Goal: Information Seeking & Learning: Learn about a topic

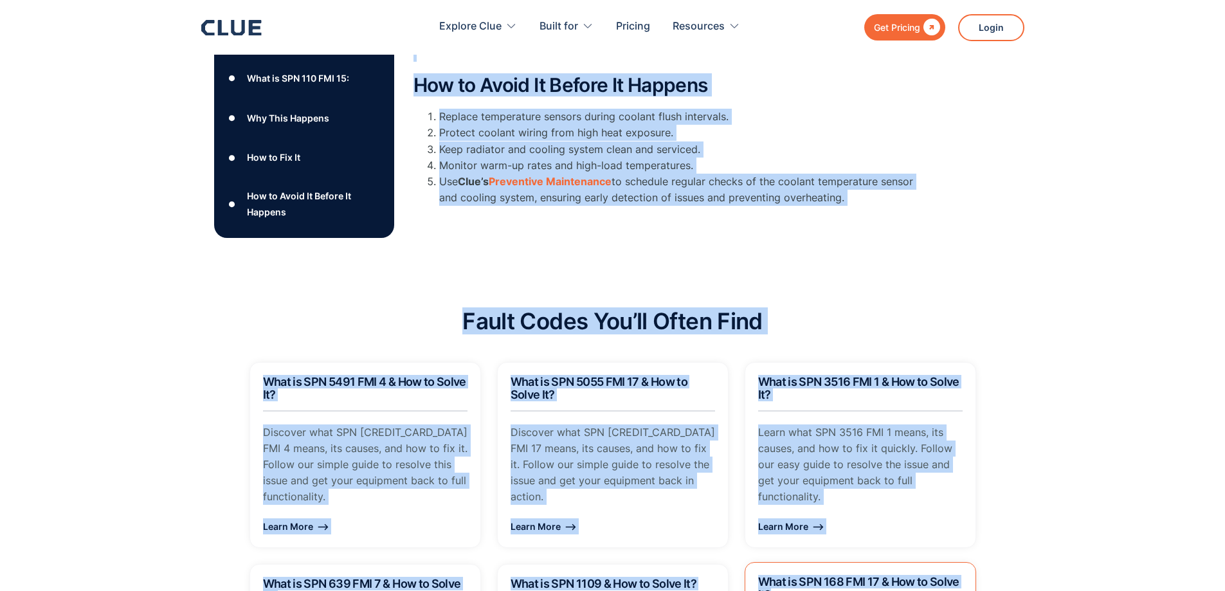
scroll to position [676, 0]
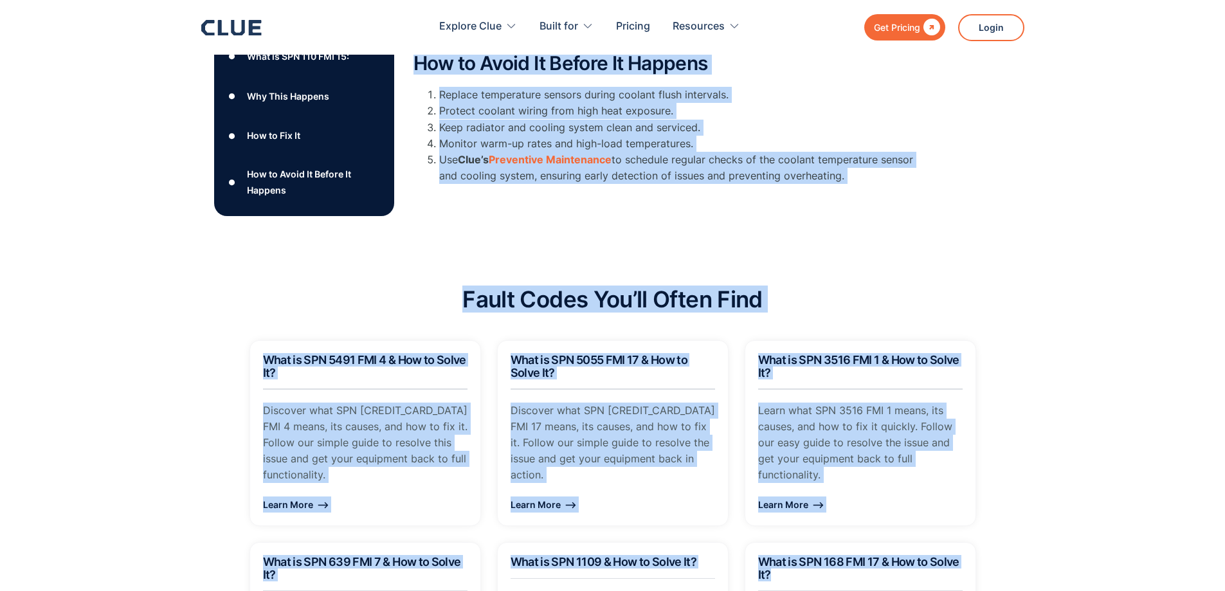
drag, startPoint x: 412, startPoint y: 212, endPoint x: 854, endPoint y: 185, distance: 443.2
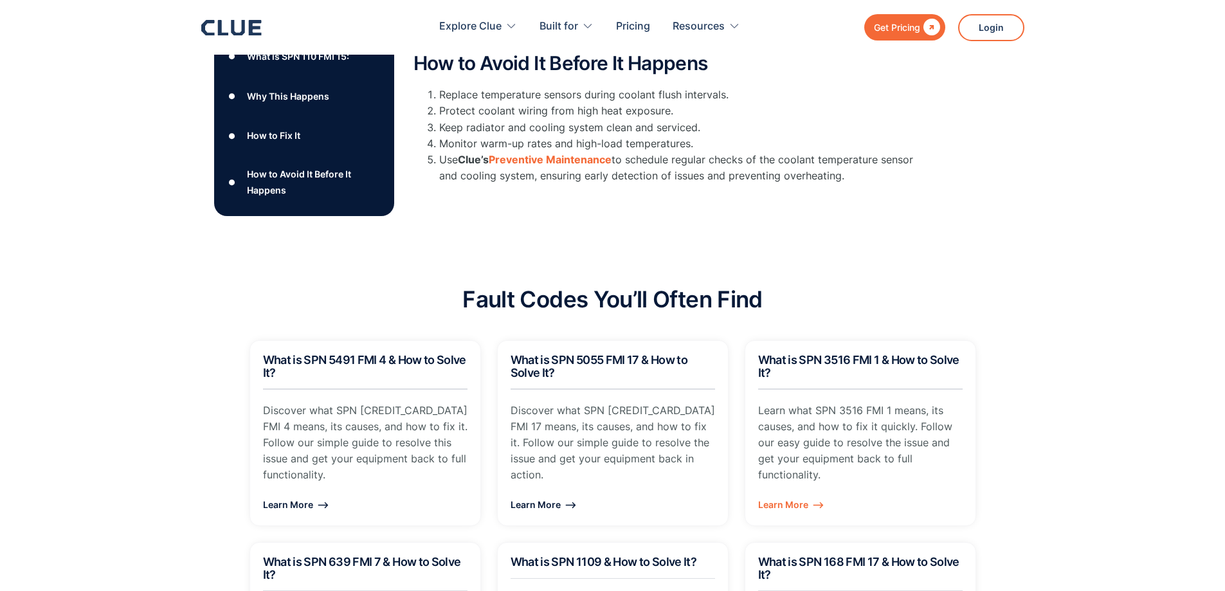
drag, startPoint x: 844, startPoint y: 158, endPoint x: 1033, endPoint y: 280, distance: 224.7
drag, startPoint x: 607, startPoint y: 133, endPoint x: 925, endPoint y: 139, distance: 317.7
click at [900, 115] on ol "Replace temperature sensors during coolant flush intervals. Protect coolant wir…" at bounding box center [670, 135] width 514 height 97
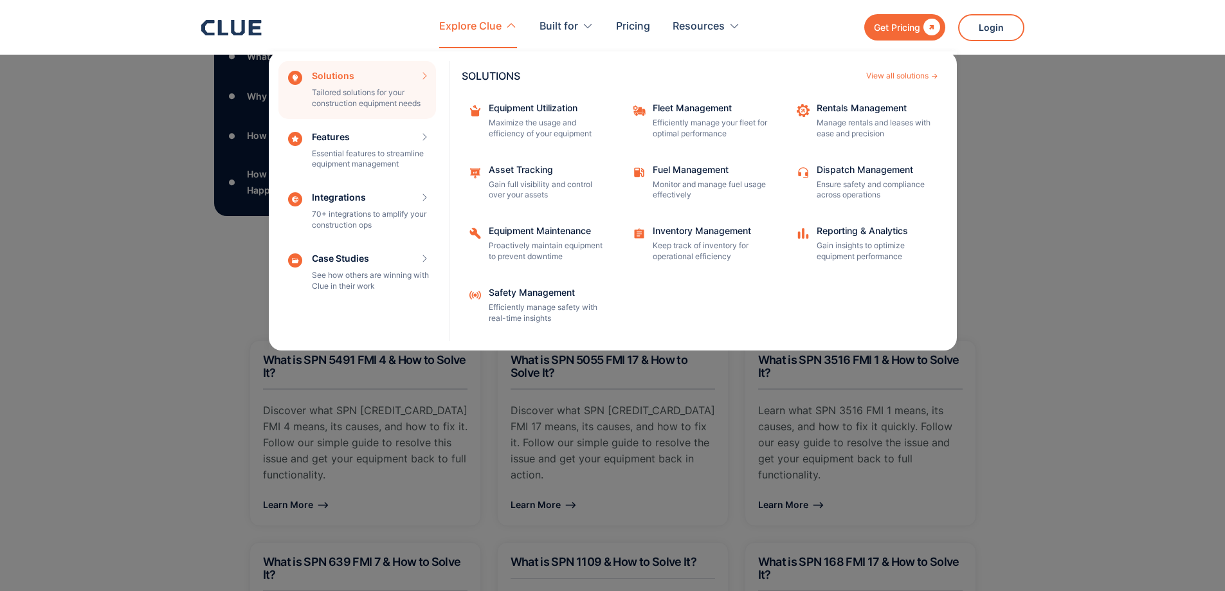
drag, startPoint x: 923, startPoint y: 166, endPoint x: 482, endPoint y: 37, distance: 459.5
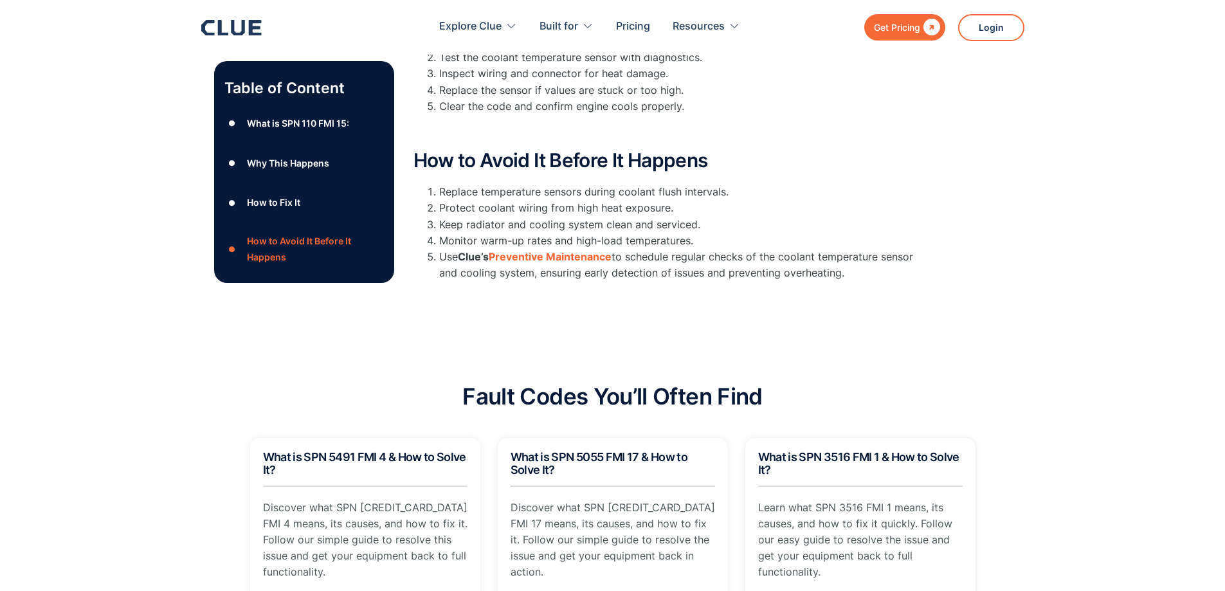
scroll to position [386, 0]
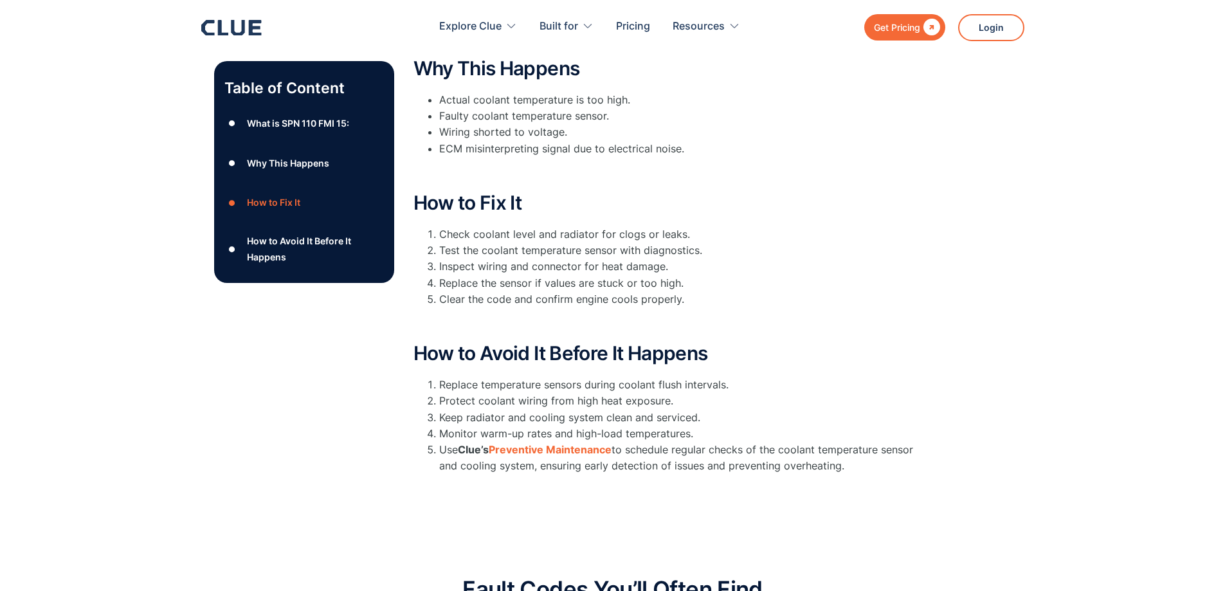
copy body "Solutions Tailored solutions for your construction equipment needs SOLUTIONS Vi…"
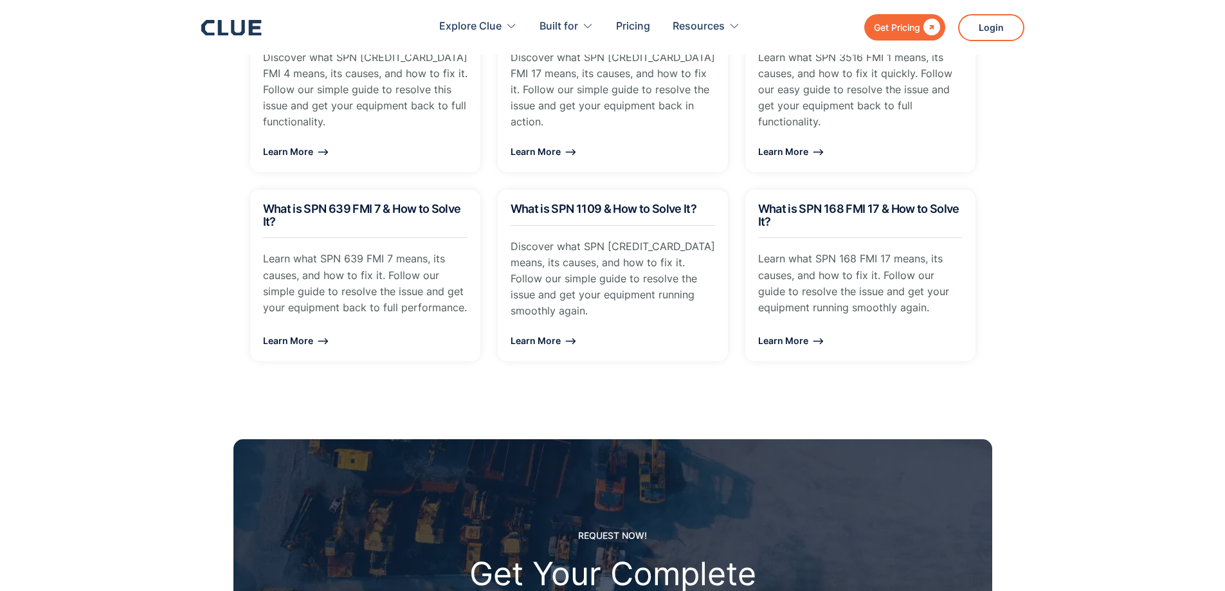
scroll to position [772, 0]
